Goal: Task Accomplishment & Management: Complete application form

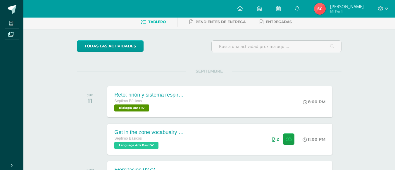
scroll to position [117, 0]
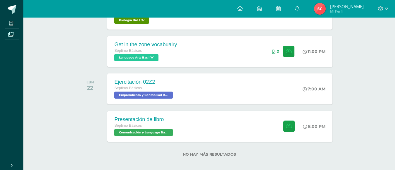
click at [360, 104] on div "Actividades recientes y próximas Tablero Pendientes de entrega Entregadas todas…" at bounding box center [208, 38] width 371 height 274
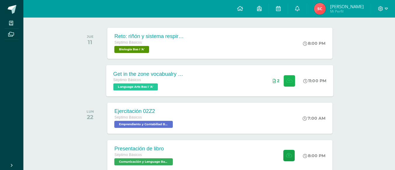
click at [285, 84] on button at bounding box center [288, 80] width 11 height 11
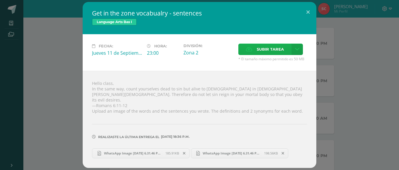
click at [266, 54] on span "Subir tarea" at bounding box center [270, 49] width 27 height 11
click at [0, 0] on input "Subir tarea" at bounding box center [0, 0] width 0 height 0
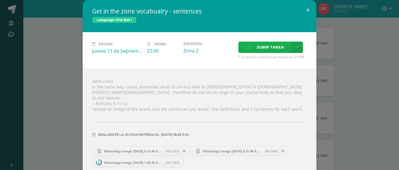
click at [272, 46] on span "Subir tarea" at bounding box center [270, 47] width 27 height 11
click at [0, 0] on input "Subir tarea" at bounding box center [0, 0] width 0 height 0
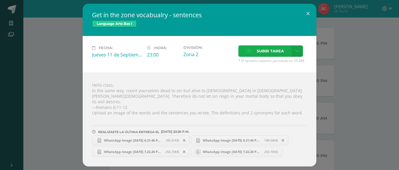
click at [129, 23] on span "Language Arts Bas I" at bounding box center [114, 23] width 45 height 7
click at [283, 150] on icon at bounding box center [283, 152] width 3 height 4
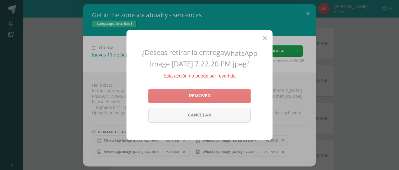
click at [246, 90] on link "Remover" at bounding box center [199, 96] width 102 height 15
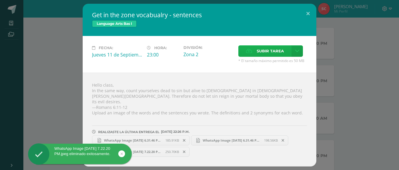
click at [270, 51] on span "Subir tarea" at bounding box center [270, 51] width 27 height 11
click at [0, 0] on input "Subir tarea" at bounding box center [0, 0] width 0 height 0
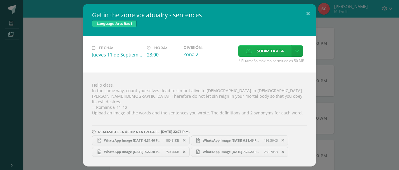
click at [278, 53] on span "Subir tarea" at bounding box center [270, 51] width 27 height 11
click at [0, 0] on input "Subir tarea" at bounding box center [0, 0] width 0 height 0
click at [309, 12] on button at bounding box center [308, 14] width 17 height 20
